Goal: Task Accomplishment & Management: Use online tool/utility

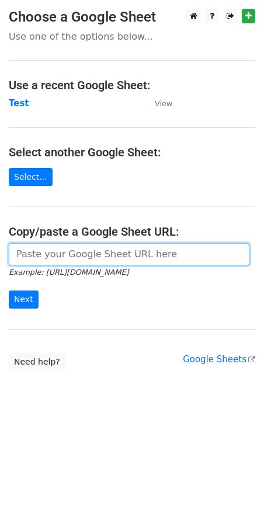
click at [71, 259] on input "url" at bounding box center [129, 254] width 240 height 22
paste input "[URL][DOMAIN_NAME]"
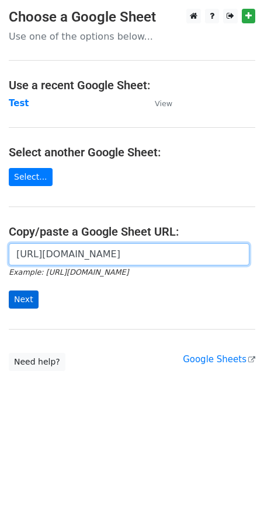
type input "[URL][DOMAIN_NAME]"
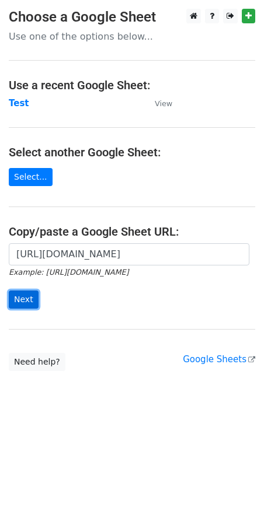
scroll to position [0, 0]
click at [24, 297] on input "Next" at bounding box center [24, 300] width 30 height 18
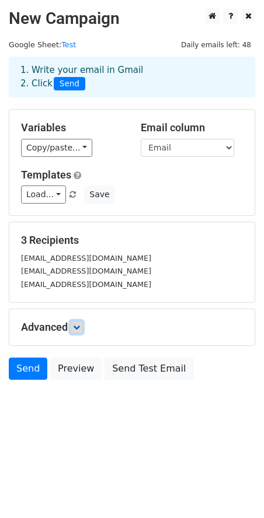
click at [82, 321] on link at bounding box center [76, 327] width 13 height 13
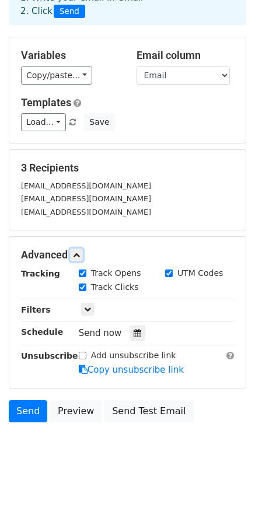
scroll to position [75, 0]
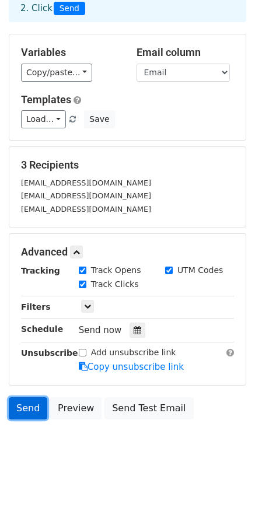
click at [26, 404] on link "Send" at bounding box center [28, 408] width 39 height 22
